Goal: Navigation & Orientation: Find specific page/section

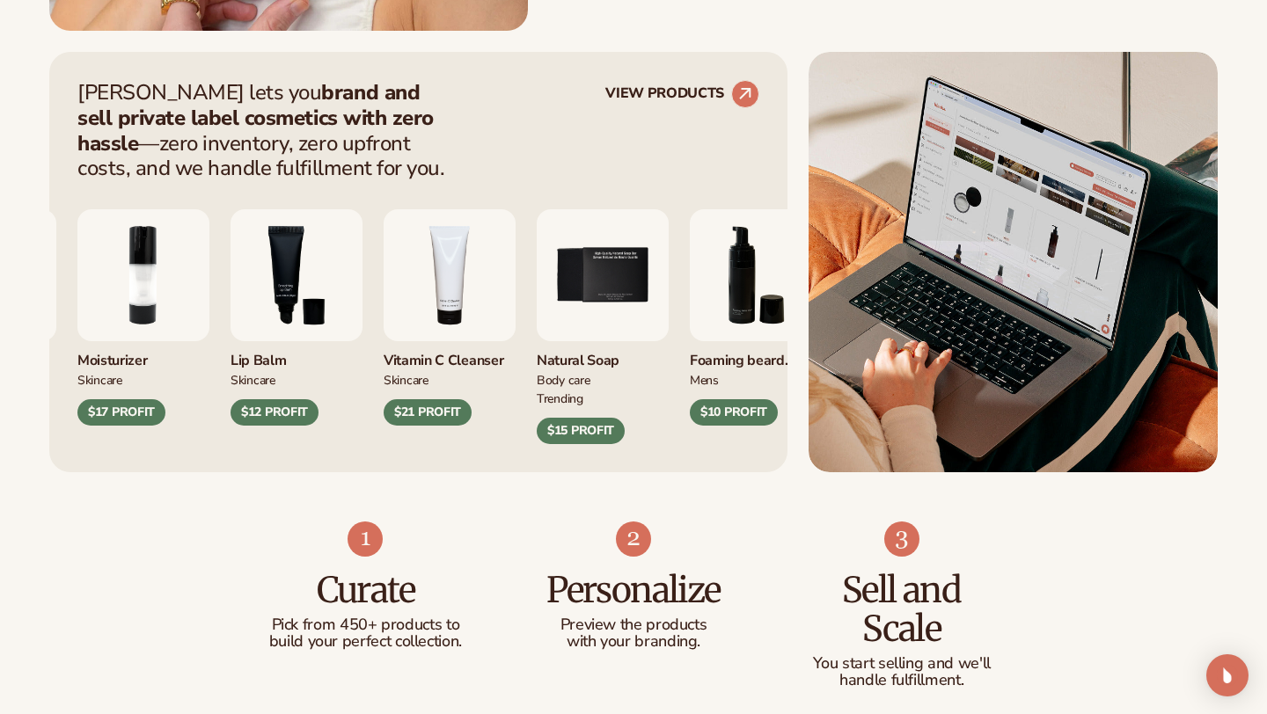
scroll to position [677, 0]
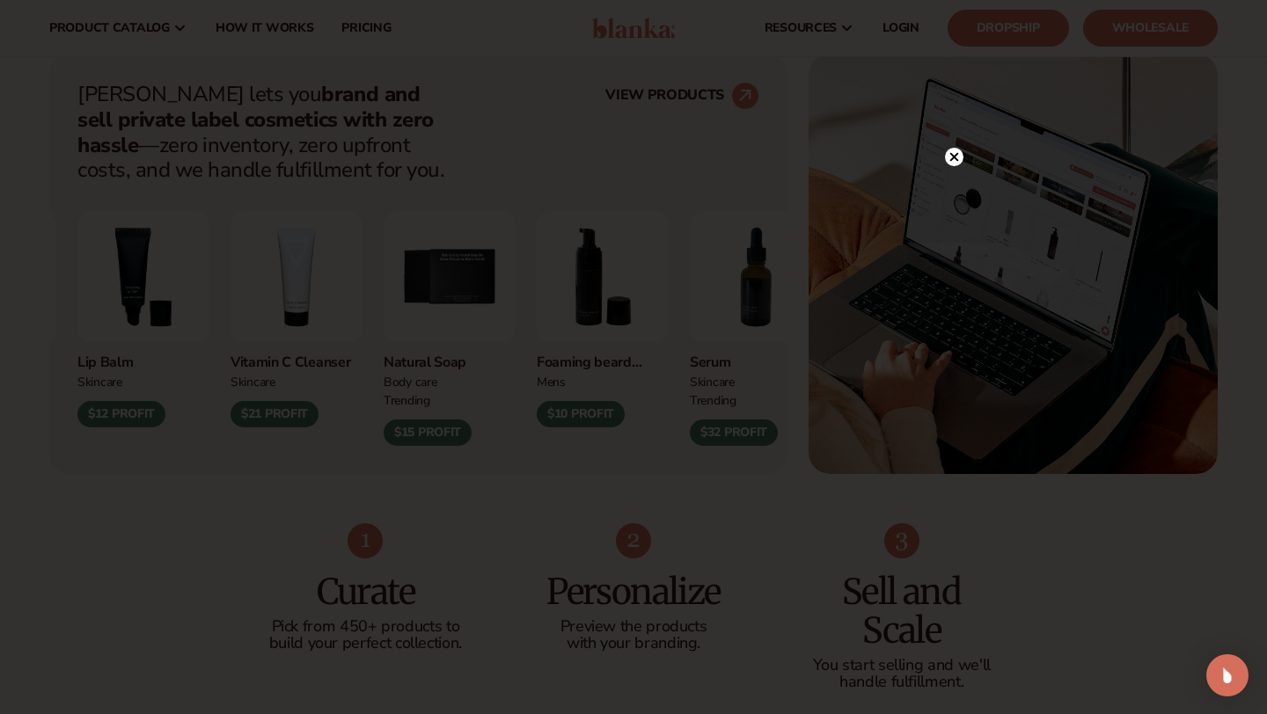
click at [956, 157] on circle at bounding box center [954, 157] width 18 height 18
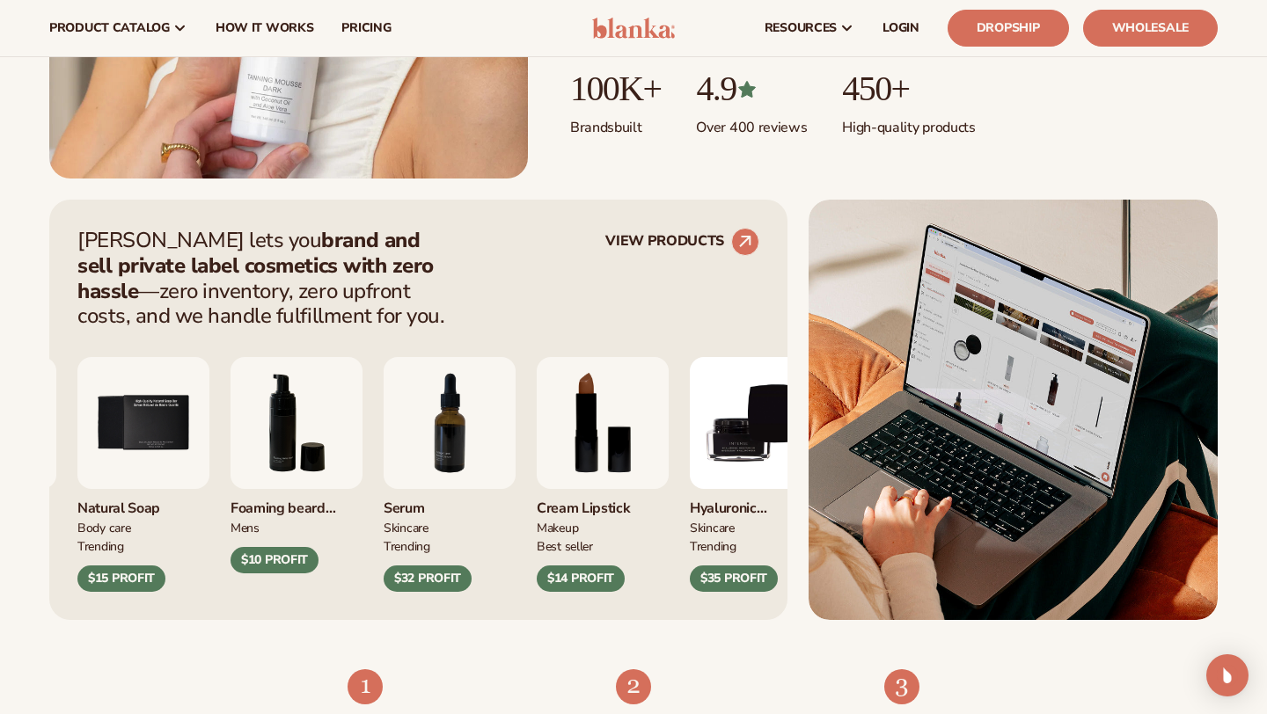
scroll to position [530, 0]
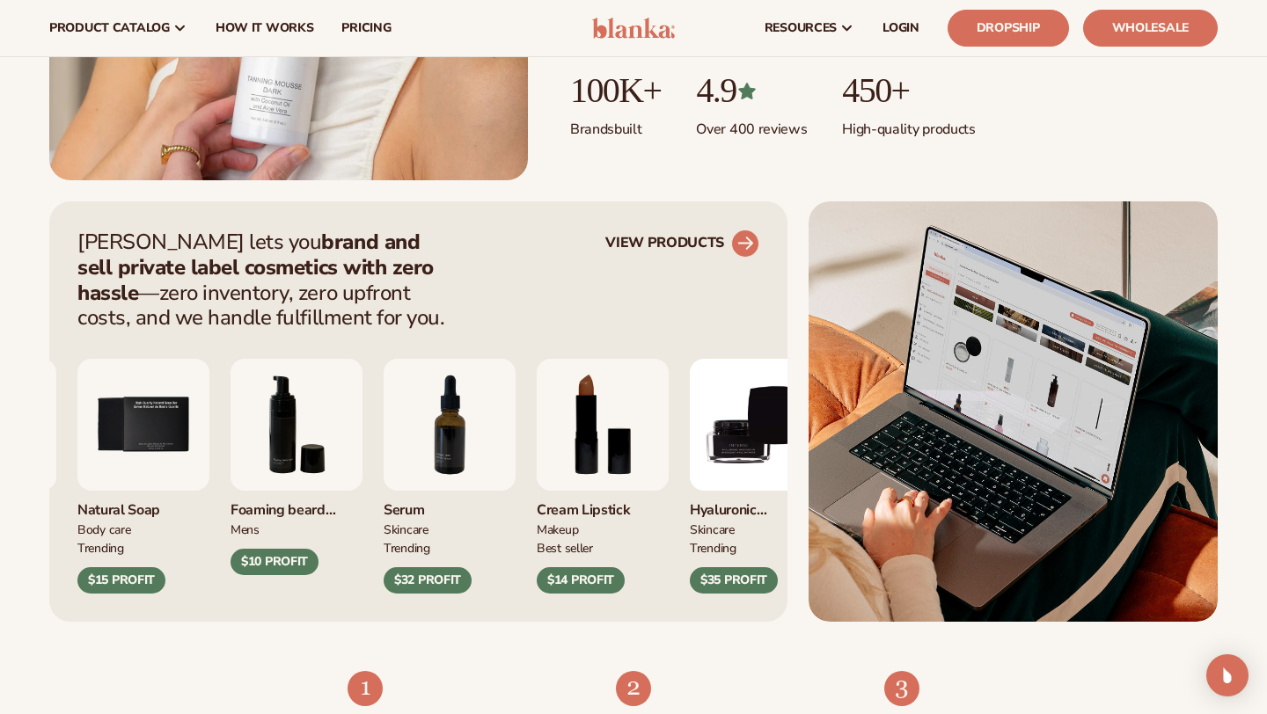
click at [747, 252] on circle at bounding box center [745, 243] width 39 height 39
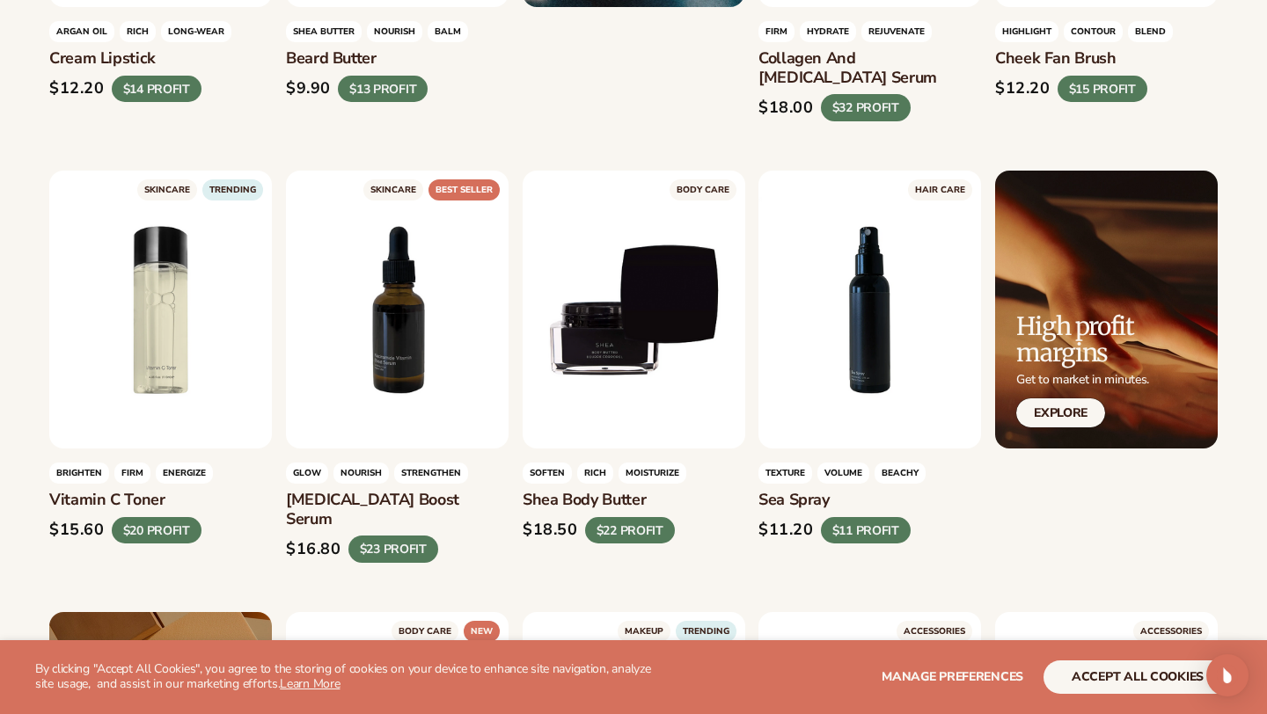
scroll to position [2530, 0]
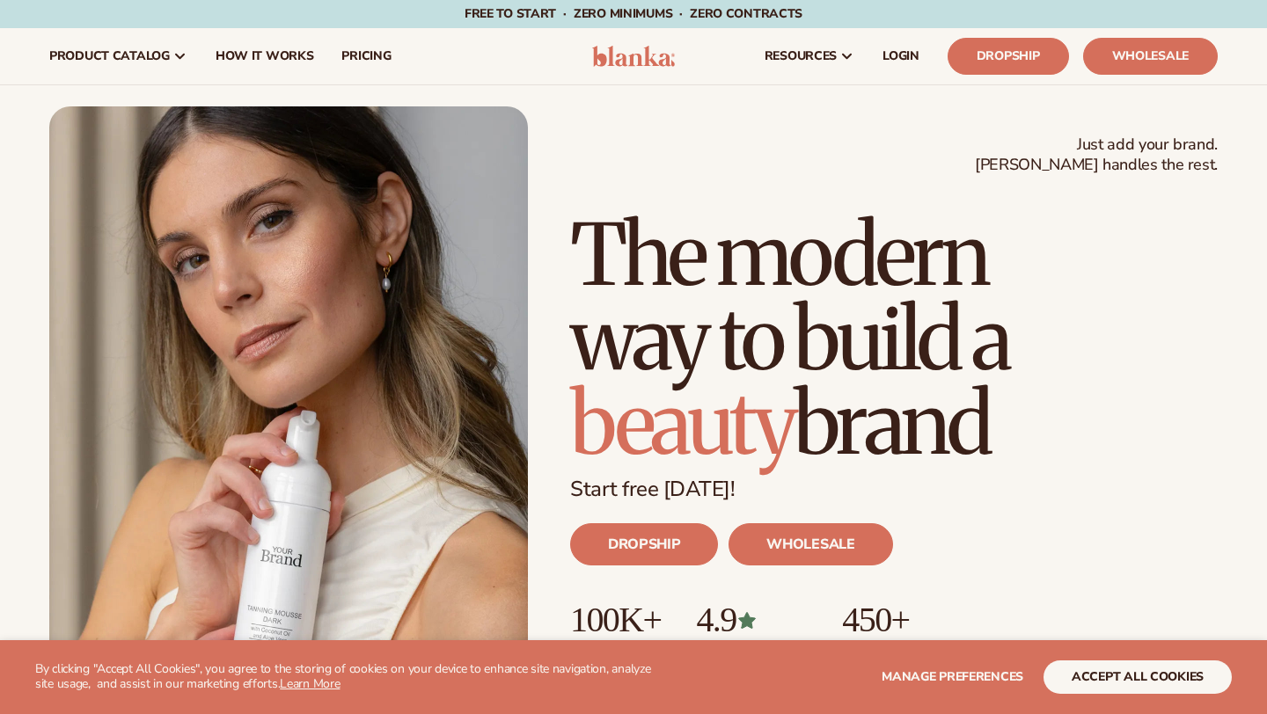
scroll to position [530, 0]
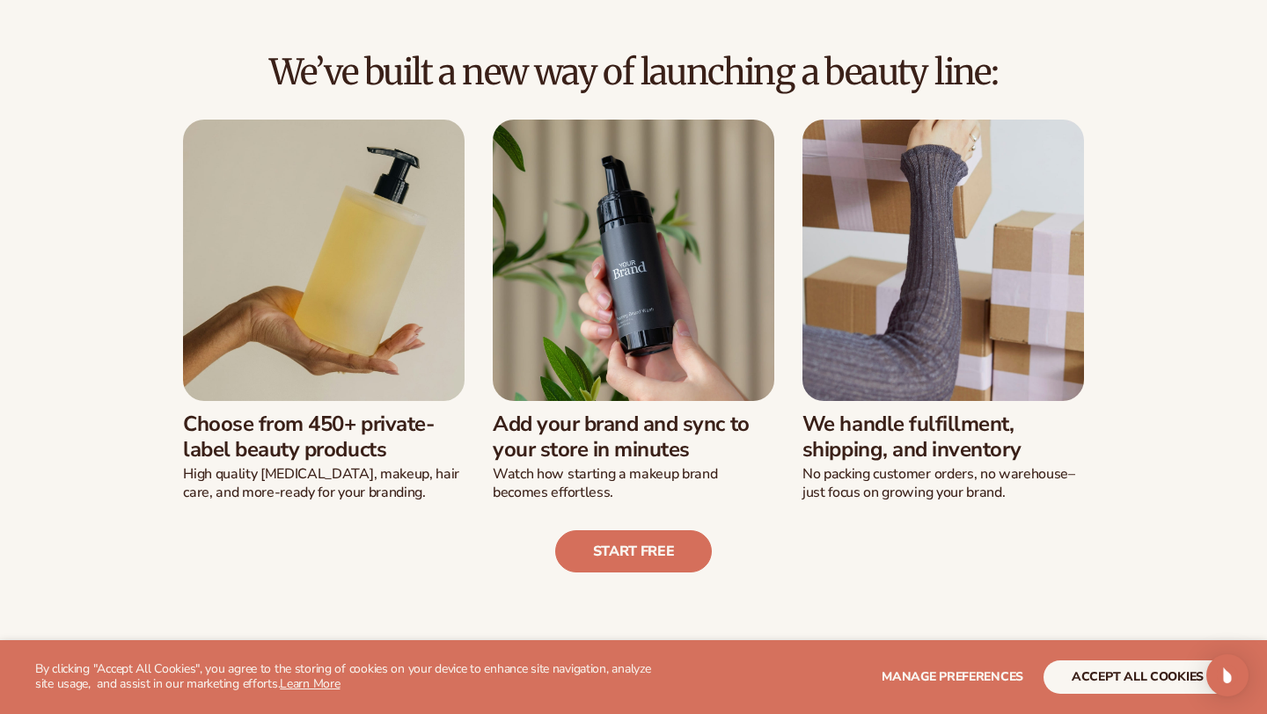
scroll to position [381, 0]
